Goal: Task Accomplishment & Management: Manage account settings

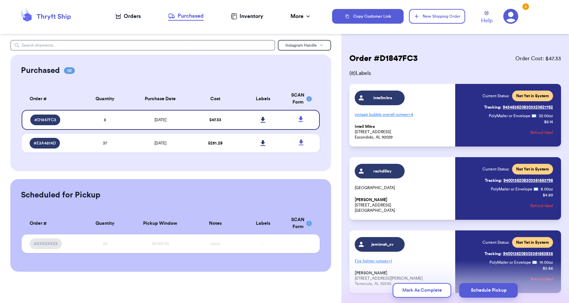
click at [455, 55] on div "Order # D1847FC3 Order Cost: $ 47.33" at bounding box center [455, 58] width 212 height 11
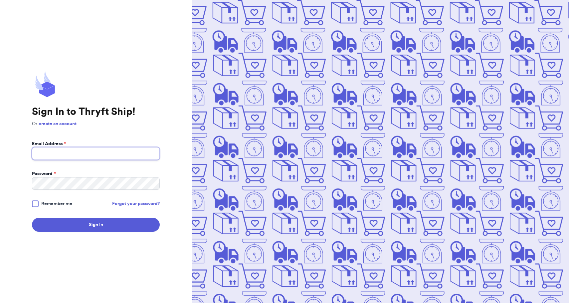
type input "[PERSON_NAME][EMAIL_ADDRESS][DOMAIN_NAME]"
click at [96, 225] on button "Sign In" at bounding box center [96, 225] width 128 height 14
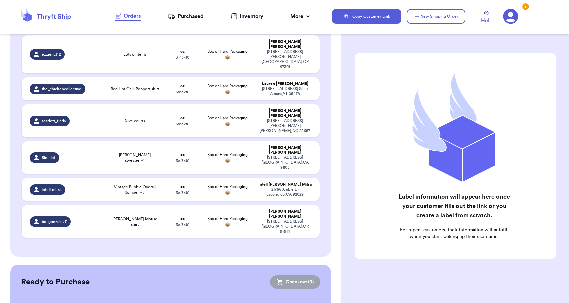
scroll to position [146, 0]
click at [189, 19] on div "Purchased" at bounding box center [186, 16] width 36 height 8
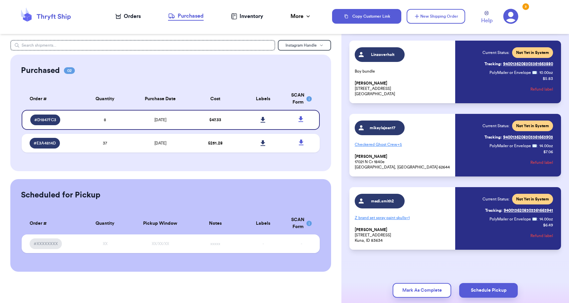
scroll to position [409, 0]
click at [262, 123] on icon at bounding box center [262, 120] width 5 height 6
click at [180, 144] on td "8/18/2025" at bounding box center [160, 143] width 63 height 19
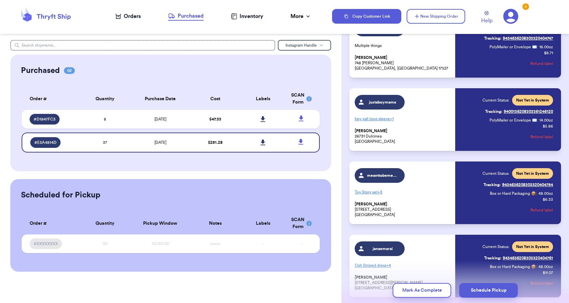
scroll to position [0, 0]
click at [137, 15] on div "Orders" at bounding box center [127, 16] width 25 height 8
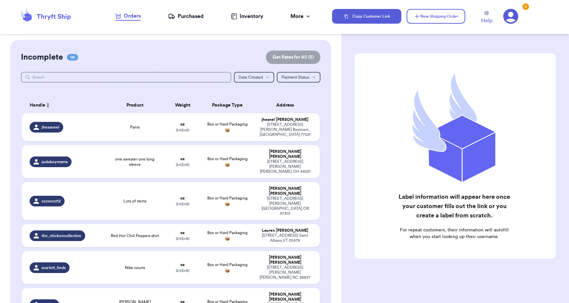
click at [192, 19] on div "Purchased" at bounding box center [186, 16] width 36 height 8
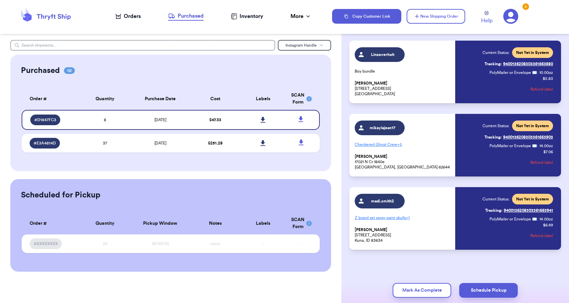
scroll to position [409, 0]
click at [421, 292] on button "Mark As Complete" at bounding box center [422, 290] width 59 height 15
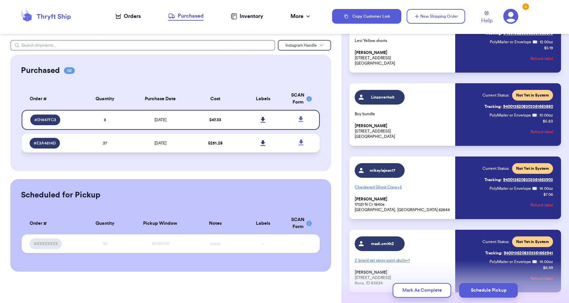
click at [201, 147] on td "$ 251.28" at bounding box center [216, 143] width 48 height 19
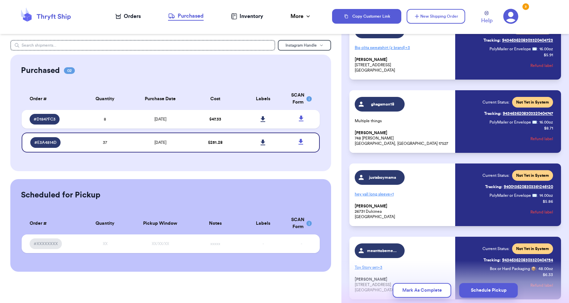
scroll to position [377, 0]
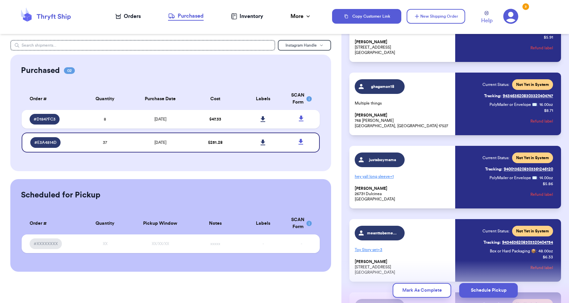
click at [539, 195] on button "Refund label" at bounding box center [541, 194] width 23 height 15
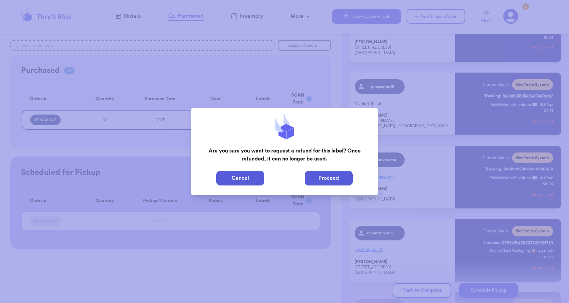
click at [331, 181] on button "Proceed" at bounding box center [329, 178] width 48 height 15
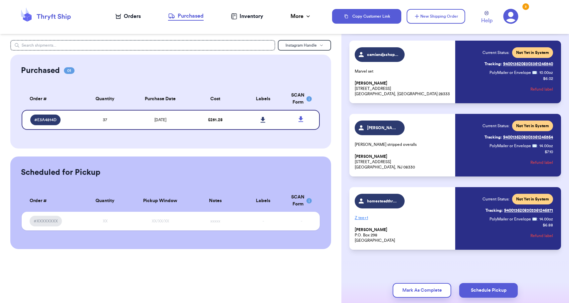
scroll to position [2532, 0]
click at [265, 121] on icon at bounding box center [262, 120] width 5 height 6
click at [139, 14] on div "Orders" at bounding box center [127, 16] width 25 height 8
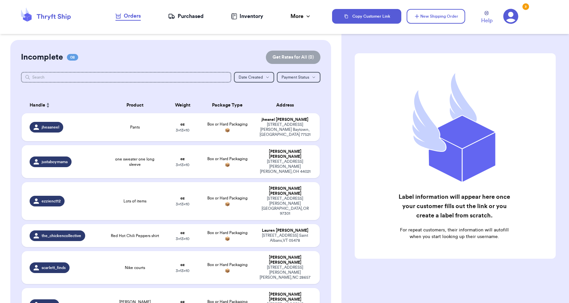
click at [192, 15] on div "Purchased" at bounding box center [186, 16] width 36 height 8
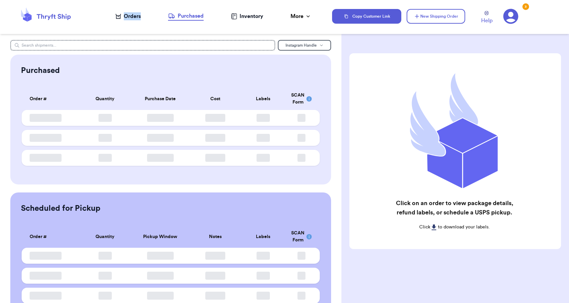
click at [123, 17] on div "Orders" at bounding box center [127, 16] width 25 height 8
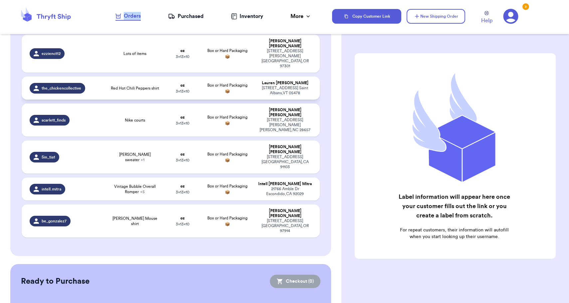
scroll to position [146, 0]
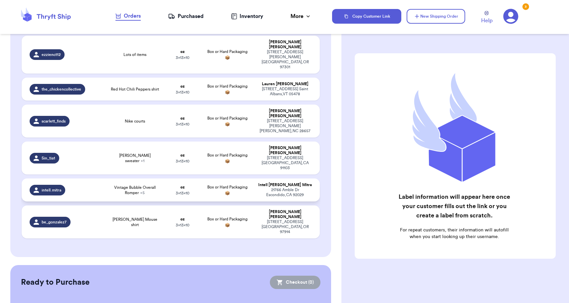
click at [226, 178] on td "Box or Hard Packaging 📦" at bounding box center [228, 189] width 54 height 23
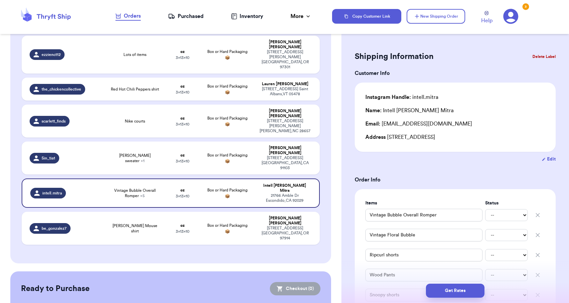
scroll to position [3, 0]
click at [547, 58] on button "Delete Label" at bounding box center [544, 57] width 29 height 15
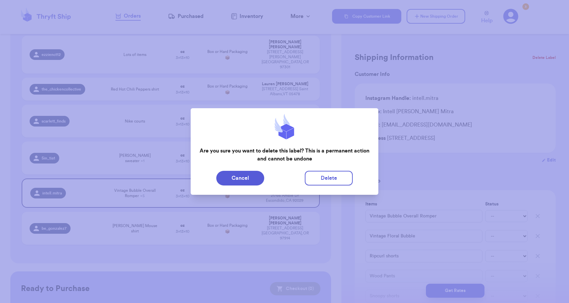
click at [353, 179] on div "Cancel Delete" at bounding box center [284, 178] width 177 height 15
click at [341, 179] on button "Delete" at bounding box center [329, 178] width 48 height 15
type input "Pants"
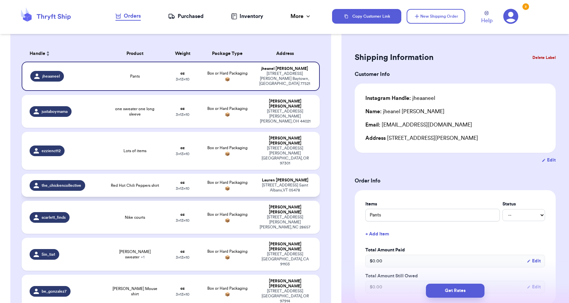
scroll to position [48, 0]
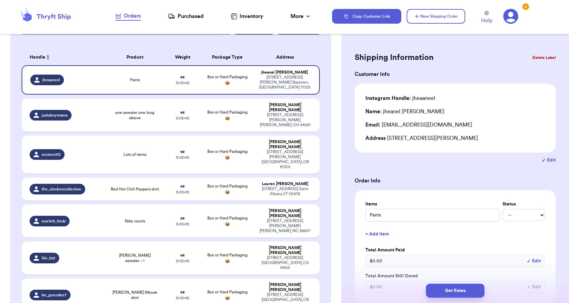
click at [188, 17] on div "Purchased" at bounding box center [186, 16] width 36 height 8
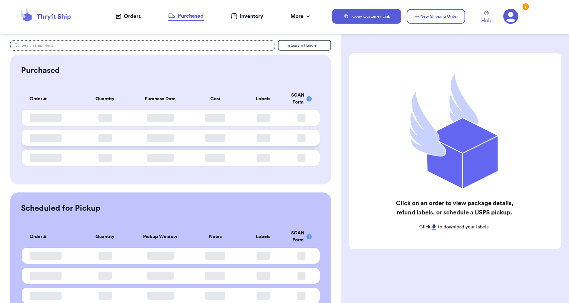
click at [154, 134] on td at bounding box center [160, 138] width 63 height 16
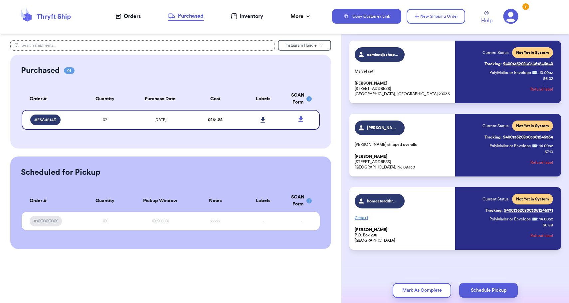
scroll to position [2532, 0]
click at [403, 291] on button "Mark As Complete" at bounding box center [422, 290] width 59 height 15
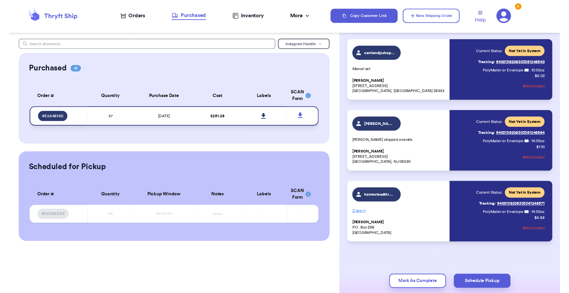
scroll to position [2335, 0]
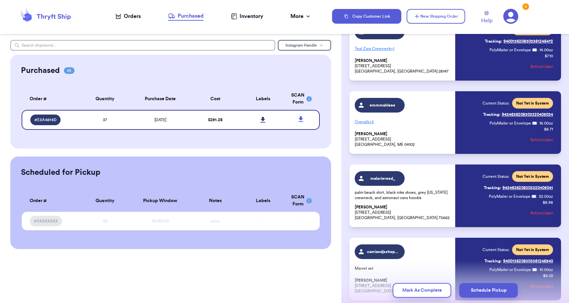
click at [253, 16] on div "Inventory" at bounding box center [247, 16] width 32 height 8
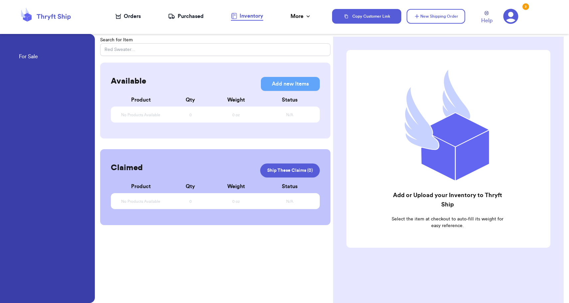
click at [203, 21] on nav "Orders Purchased Inventory More Stats Completed Orders" at bounding box center [213, 16] width 237 height 22
click at [198, 15] on div "Purchased" at bounding box center [186, 16] width 36 height 8
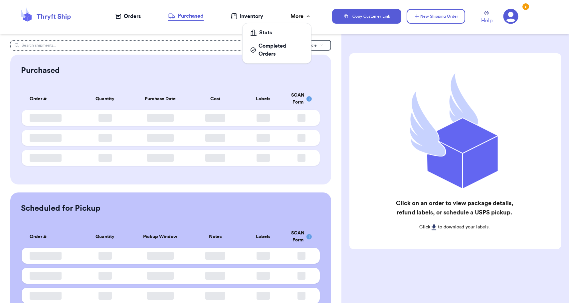
click at [298, 16] on div "More" at bounding box center [300, 16] width 21 height 8
click at [266, 48] on div "Completed Orders" at bounding box center [276, 50] width 53 height 16
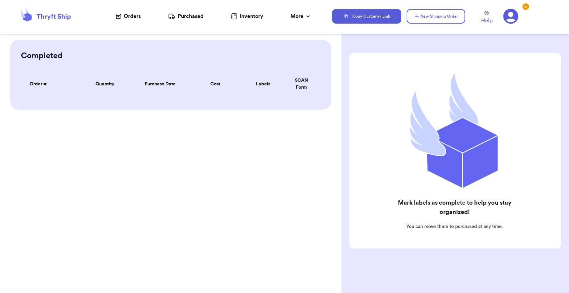
click at [335, 44] on div "Completed Order # Qty Labels SCAN Order # Quantity Purchase Date Cost Labels SC…" at bounding box center [170, 75] width 341 height 70
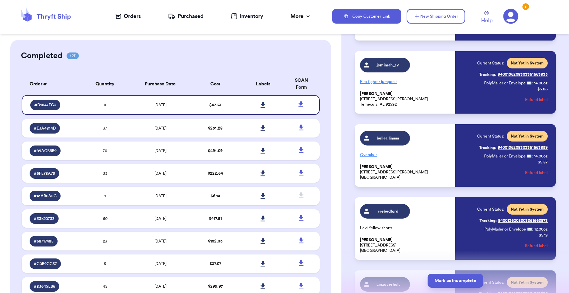
scroll to position [206, 0]
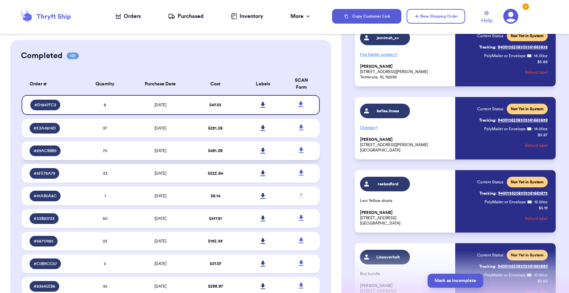
click at [123, 158] on td "70" at bounding box center [105, 151] width 48 height 19
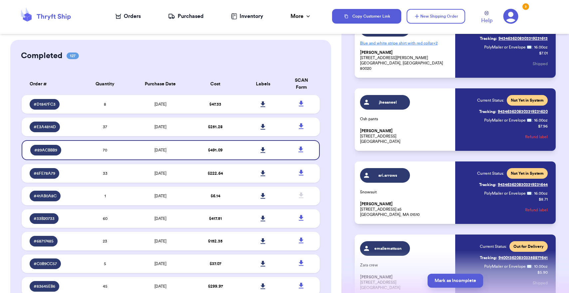
scroll to position [2996, 0]
click at [534, 137] on button "Refund label" at bounding box center [536, 137] width 23 height 15
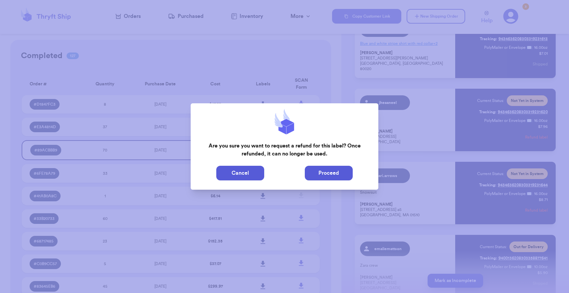
click at [317, 171] on button "Proceed" at bounding box center [329, 173] width 48 height 15
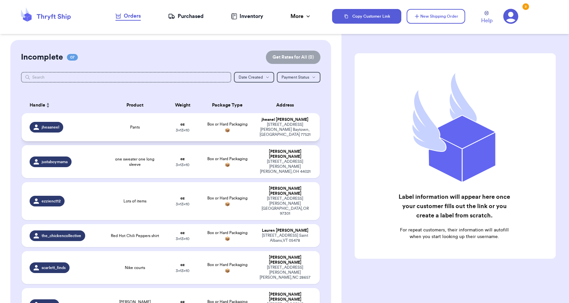
click at [257, 130] on td "jheanel larios 9043 Estes Lakes Dr Baytown , TX 77521" at bounding box center [287, 127] width 66 height 28
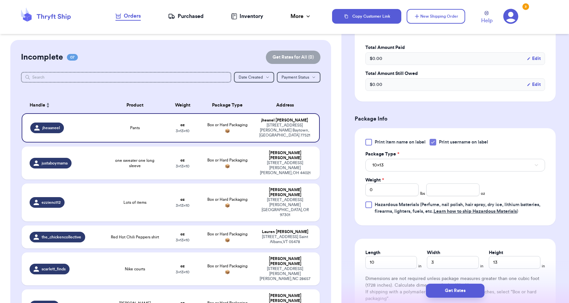
scroll to position [219, 0]
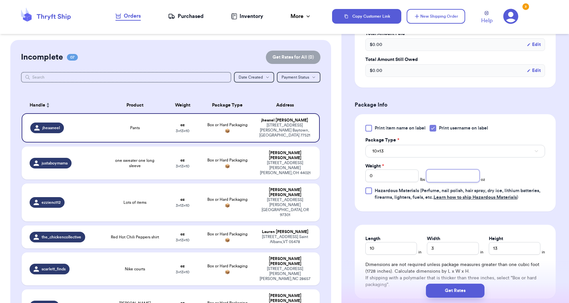
click at [454, 176] on input "number" at bounding box center [452, 175] width 53 height 13
type input "14"
click at [451, 154] on button "10x13" at bounding box center [455, 151] width 180 height 13
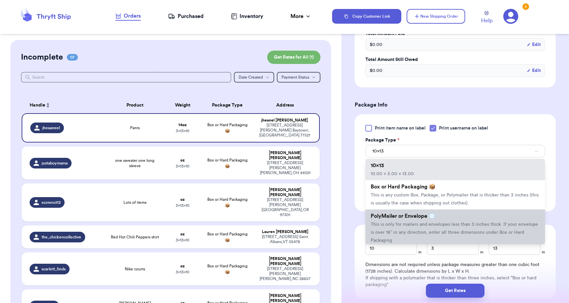
click at [434, 219] on span "PolyMailer or Envelope ✉️" at bounding box center [403, 215] width 65 height 5
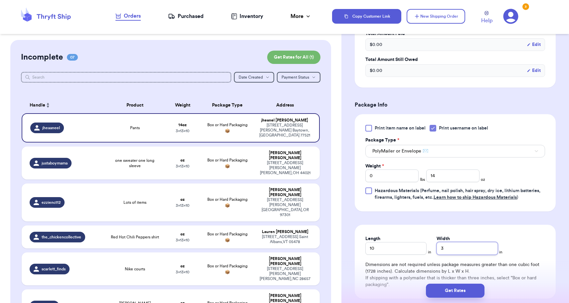
click at [446, 251] on input "3" at bounding box center [466, 248] width 61 height 13
type input "8"
type input "10"
click at [473, 292] on button "Get Rates" at bounding box center [455, 290] width 59 height 14
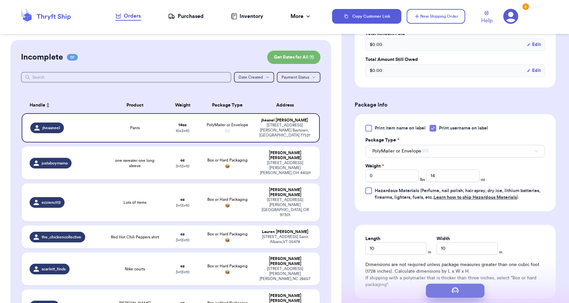
scroll to position [0, 0]
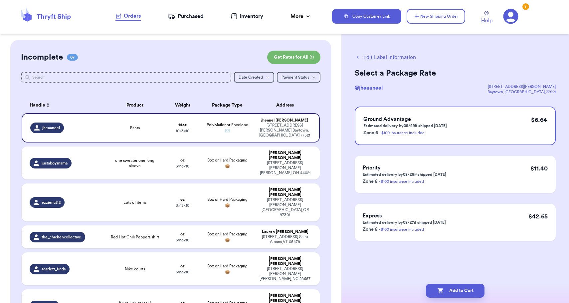
click at [473, 292] on button "Add to Cart" at bounding box center [455, 290] width 59 height 14
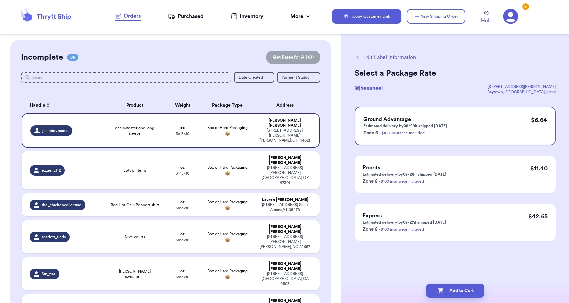
checkbox input "true"
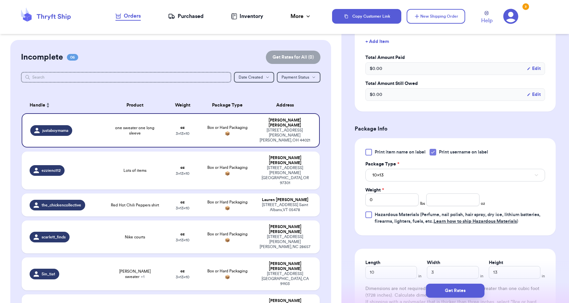
scroll to position [209, 0]
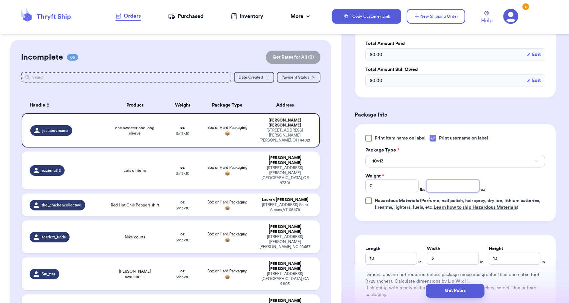
click at [473, 184] on input "number" at bounding box center [452, 185] width 53 height 13
type input "8"
click at [463, 166] on button "10x13" at bounding box center [455, 161] width 180 height 13
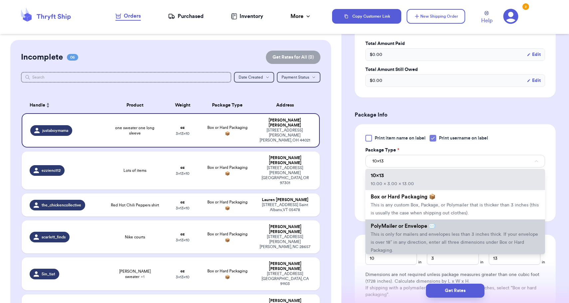
click at [449, 232] on li "PolyMailer or Envelope ✉️ This is only for mailers and envelopes less than 3 in…" at bounding box center [455, 237] width 180 height 37
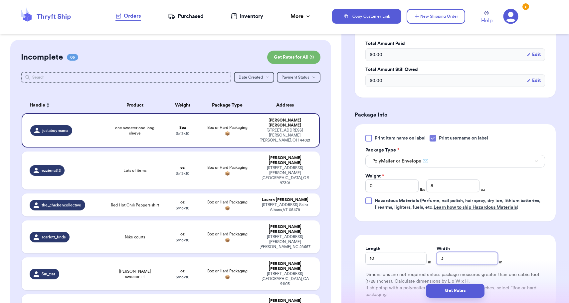
click at [454, 255] on input "3" at bounding box center [466, 258] width 61 height 13
type input "8"
click at [451, 292] on button "Get Rates" at bounding box center [455, 290] width 59 height 14
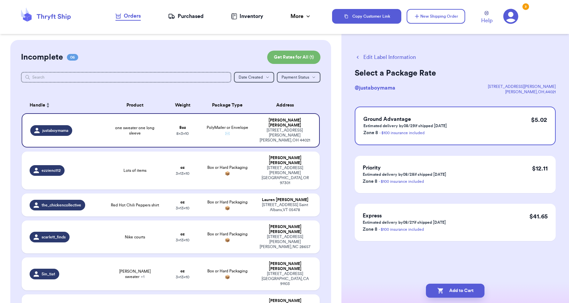
click at [451, 292] on button "Add to Cart" at bounding box center [455, 290] width 59 height 14
checkbox input "true"
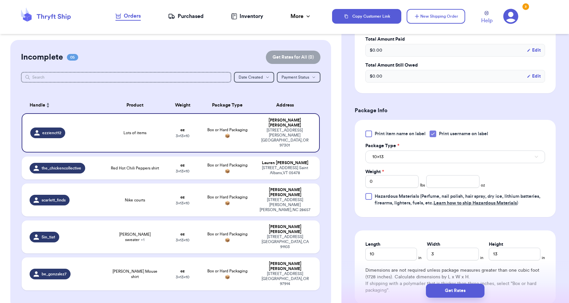
scroll to position [220, 0]
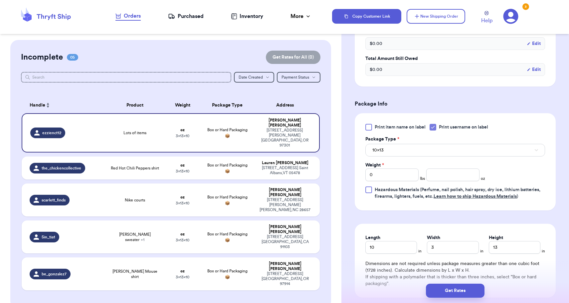
click at [456, 151] on button "10x13" at bounding box center [455, 150] width 180 height 13
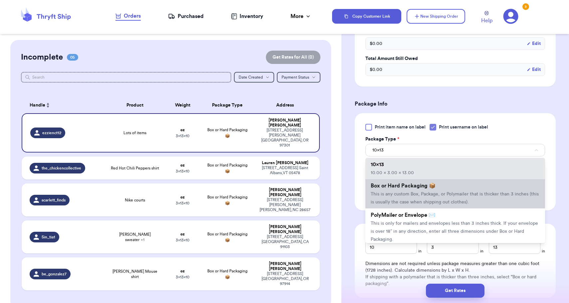
click at [422, 204] on span "This is any custom Box, Package, or Polymailer that is thicker than 3 inches (t…" at bounding box center [455, 198] width 168 height 13
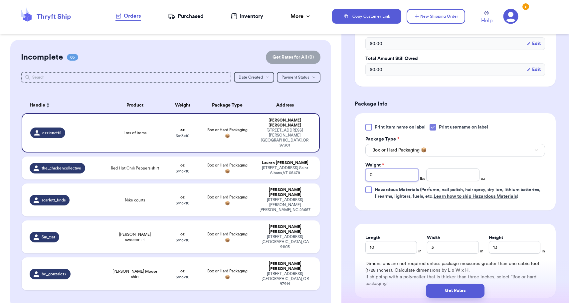
click at [405, 175] on input "0" at bounding box center [391, 174] width 53 height 13
type input "2"
click at [508, 181] on div "Print item name on label Print username on label Package Type * Box or Hard Pac…" at bounding box center [455, 162] width 180 height 76
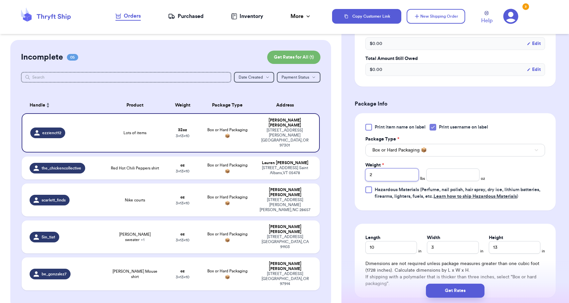
click at [388, 179] on input "2" at bounding box center [391, 174] width 53 height 13
type input "3"
click at [457, 252] on input "3" at bounding box center [453, 247] width 52 height 13
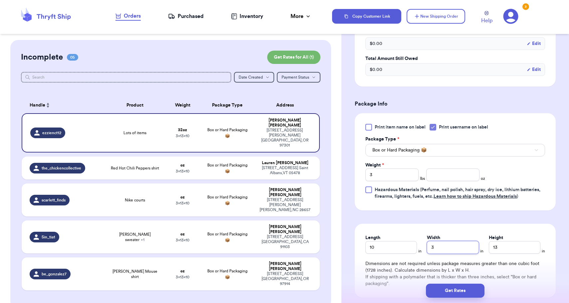
click at [457, 252] on input "3" at bounding box center [453, 247] width 52 height 13
type input "8"
click at [498, 251] on input "13" at bounding box center [515, 247] width 52 height 13
type input "5"
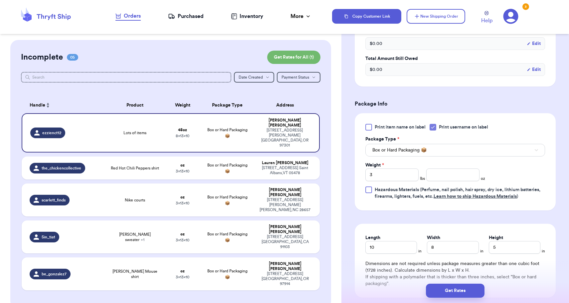
click at [517, 232] on div "Length 10 in Width 8 in Height 5 in Dimensions are not required unless package …" at bounding box center [455, 261] width 201 height 74
click at [470, 291] on button "Get Rates" at bounding box center [455, 290] width 59 height 14
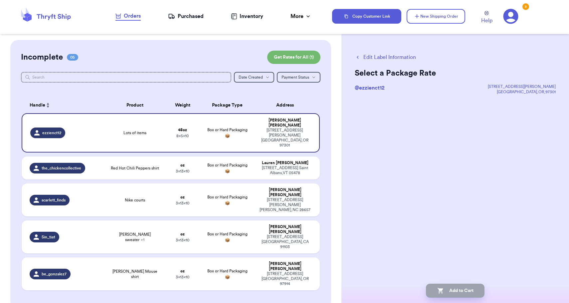
scroll to position [0, 0]
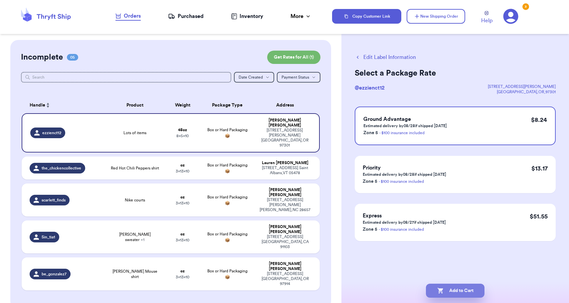
click at [470, 291] on button "Add to Cart" at bounding box center [455, 290] width 59 height 14
checkbox input "true"
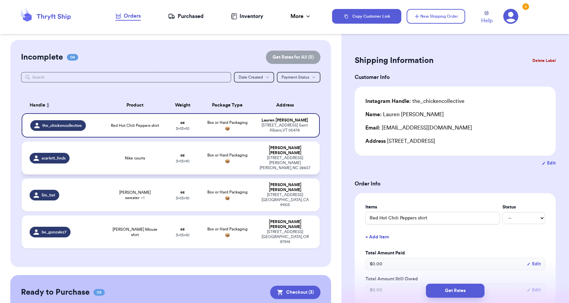
click at [275, 160] on div "492 Little Henson Creek Rd Newland , NC 28657" at bounding box center [285, 162] width 54 height 15
type input "Nike courts"
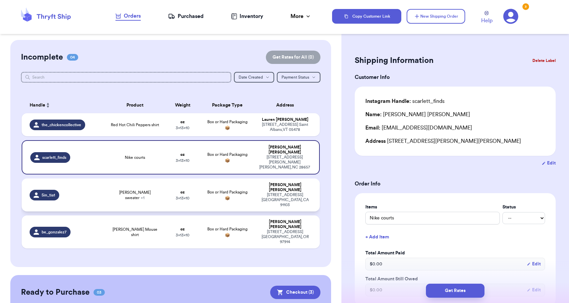
click at [308, 192] on div "1358 FOREST AVE PASADENA , CA 91103" at bounding box center [285, 199] width 54 height 15
type input "[PERSON_NAME] sweater"
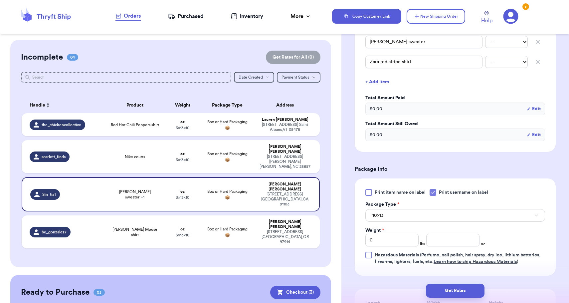
scroll to position [187, 0]
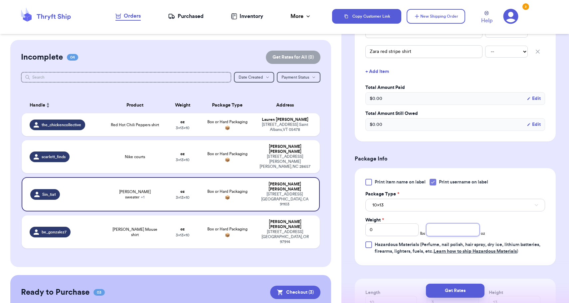
click at [457, 230] on input "number" at bounding box center [452, 229] width 53 height 13
type input "14"
click at [448, 207] on button "10x13" at bounding box center [455, 205] width 180 height 13
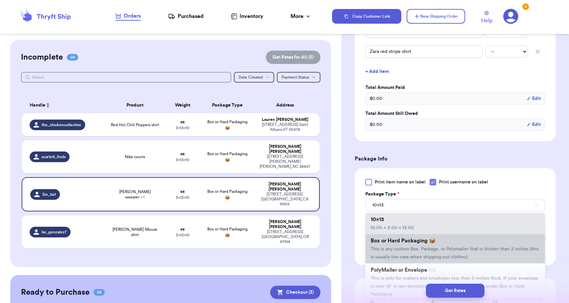
scroll to position [34, 0]
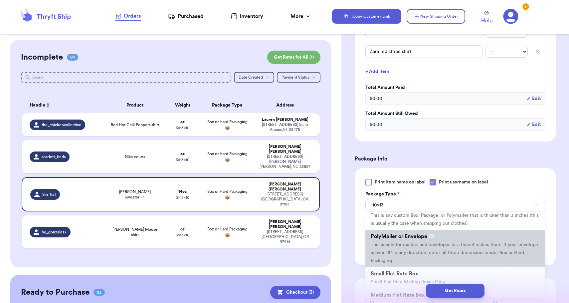
click at [397, 248] on span "This is only for mailers and envelopes less than 3 inches thick. If your envelo…" at bounding box center [454, 252] width 167 height 21
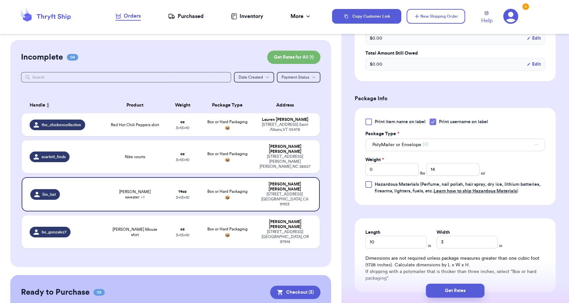
scroll to position [264, 0]
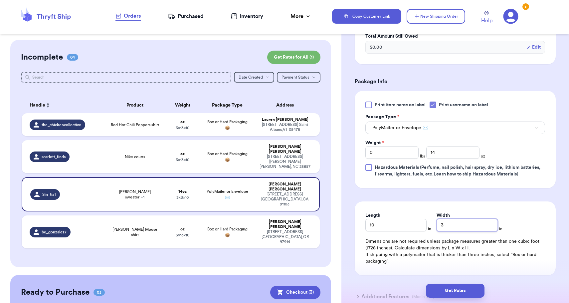
click at [437, 226] on input "3" at bounding box center [466, 225] width 61 height 13
type input "13"
click at [447, 290] on button "Get Rates" at bounding box center [455, 290] width 59 height 14
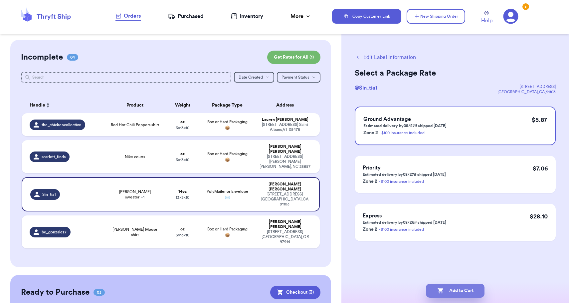
click at [449, 292] on button "Add to Cart" at bounding box center [455, 290] width 59 height 14
checkbox input "true"
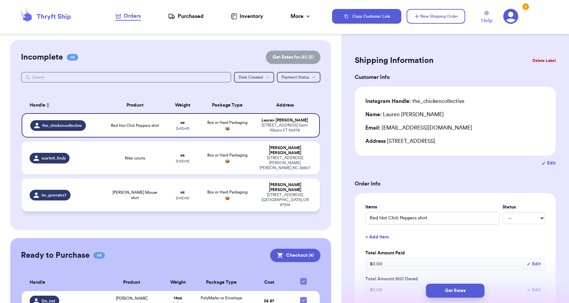
click at [303, 192] on div "411 SE 3rd Street Ontario , OR 97914" at bounding box center [285, 199] width 54 height 15
type input "Minnie Mouse shirt"
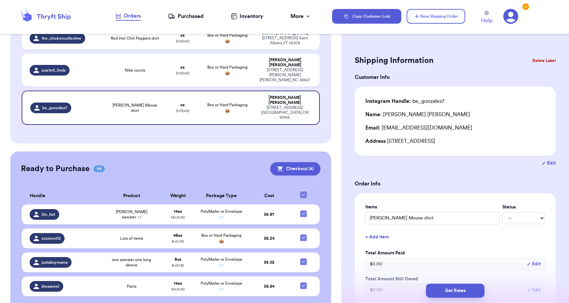
scroll to position [86, 0]
click at [303, 162] on button "Checkout ( 4 )" at bounding box center [295, 168] width 50 height 13
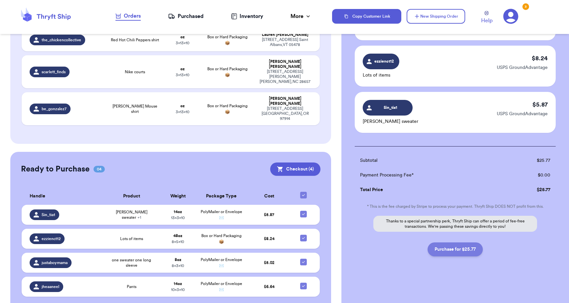
scroll to position [129, 0]
click at [461, 251] on button "Purchase for $25.77" at bounding box center [454, 249] width 55 height 14
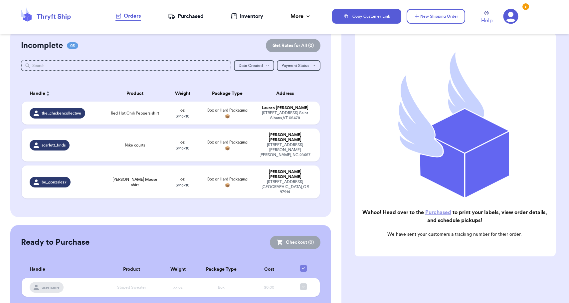
click at [181, 16] on div "Purchased" at bounding box center [186, 16] width 36 height 8
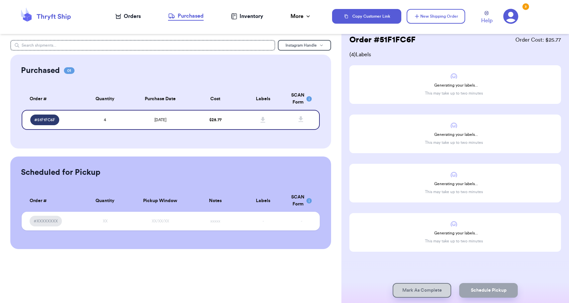
scroll to position [20, 0]
click at [328, 63] on div "Purchased 01 Order # Qty Labels SCAN # 51F1FC6F 4 Order # Quantity Purchase Dat…" at bounding box center [170, 102] width 321 height 94
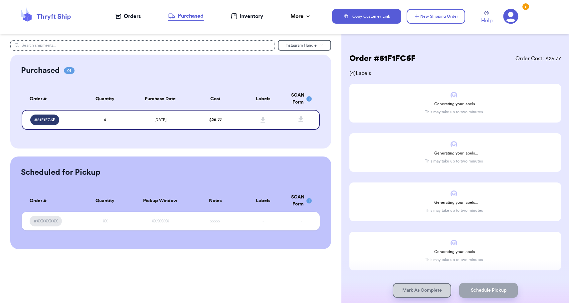
scroll to position [0, 0]
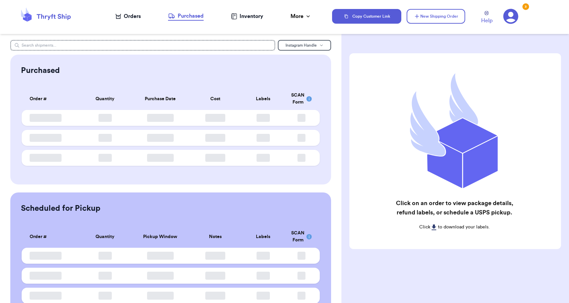
click at [196, 22] on nav "Orders Purchased Inventory More Stats Completed Orders" at bounding box center [213, 16] width 237 height 22
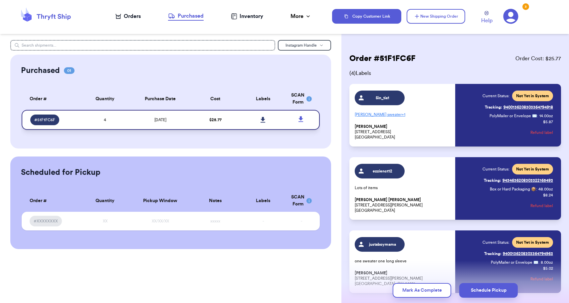
click at [265, 123] on icon at bounding box center [262, 120] width 5 height 6
click at [262, 122] on icon at bounding box center [262, 120] width 5 height 6
click at [401, 292] on button "Mark As Complete" at bounding box center [422, 290] width 59 height 15
